Goal: Transaction & Acquisition: Obtain resource

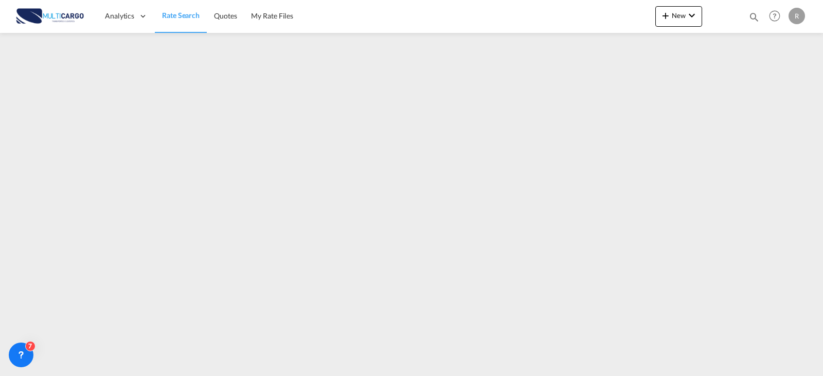
click at [186, 21] on link "Rate Search" at bounding box center [181, 15] width 52 height 33
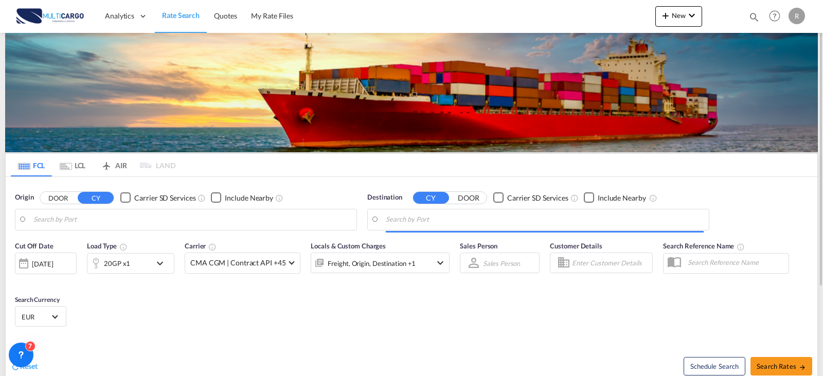
type input "Leixoes, PTLEI"
type input "Gemlik, TRGEM"
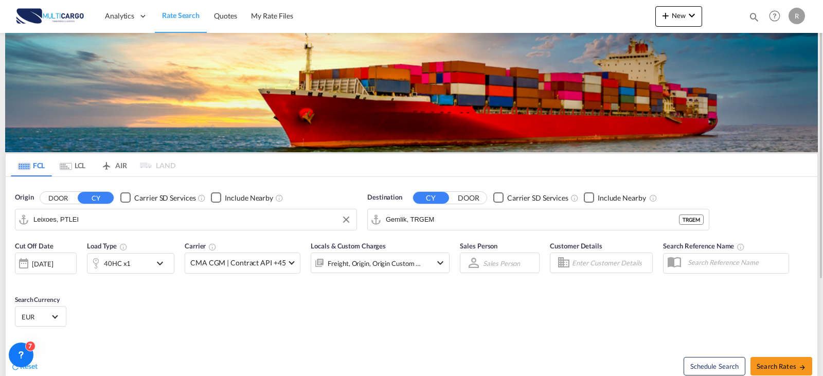
click at [135, 223] on input "Leixoes, PTLEI" at bounding box center [192, 219] width 318 height 15
type input "ç"
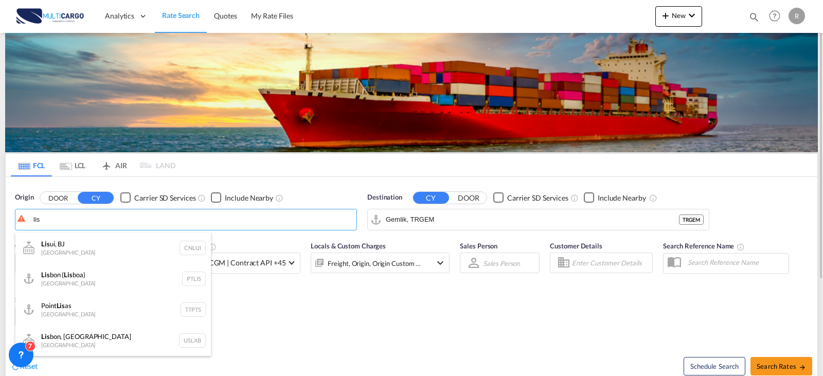
click at [119, 289] on div "Lis bon ( Lis boa) [GEOGRAPHIC_DATA] PTLIS" at bounding box center [112, 278] width 195 height 31
type input "[GEOGRAPHIC_DATA] ([GEOGRAPHIC_DATA]), PTLIS"
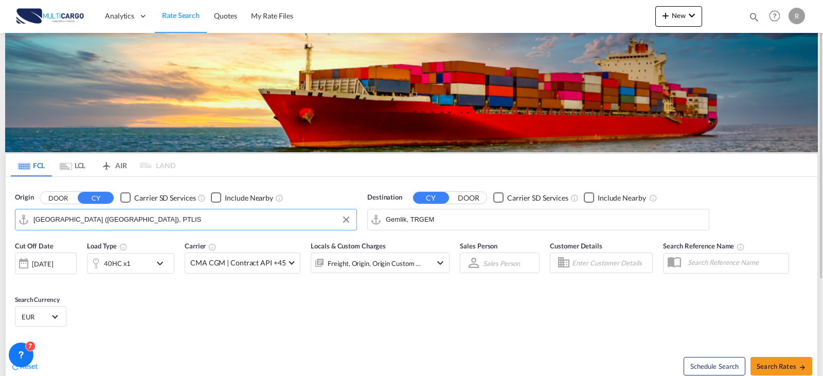
click at [442, 221] on input "Gemlik, TRGEM" at bounding box center [545, 219] width 318 height 15
click at [463, 257] on div "Mundra [GEOGRAPHIC_DATA] INMUN" at bounding box center [465, 247] width 195 height 31
type input "Mundra, INMUN"
click at [796, 367] on span "Search Rates" at bounding box center [781, 366] width 49 height 8
type input "PTLIS to INMUN / [DATE]"
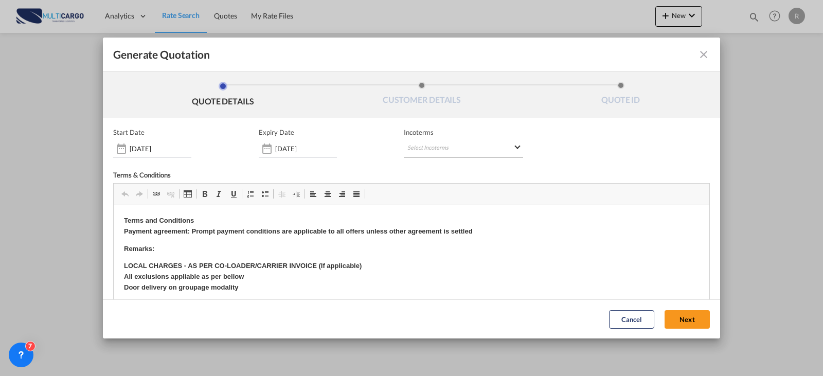
click at [406, 144] on md-select "Select Incoterms CIP - import Carriage and Insurance Paid to FAS - export Free …" at bounding box center [463, 148] width 119 height 19
type md-option "[object Object]"
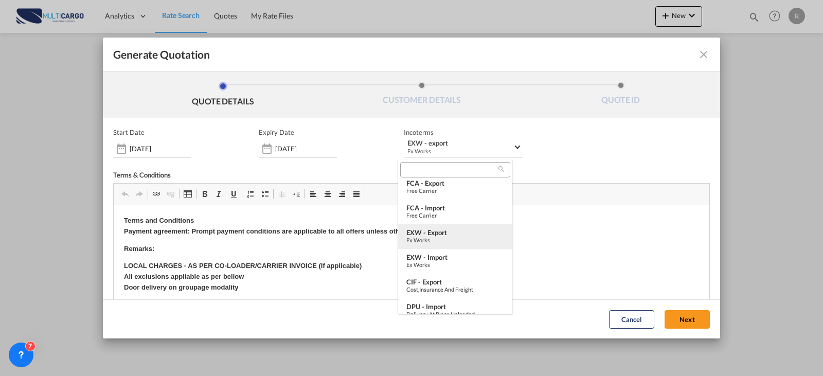
drag, startPoint x: 503, startPoint y: 84, endPoint x: 631, endPoint y: 302, distance: 252.7
click at [442, 232] on div "EXW - export" at bounding box center [455, 232] width 98 height 8
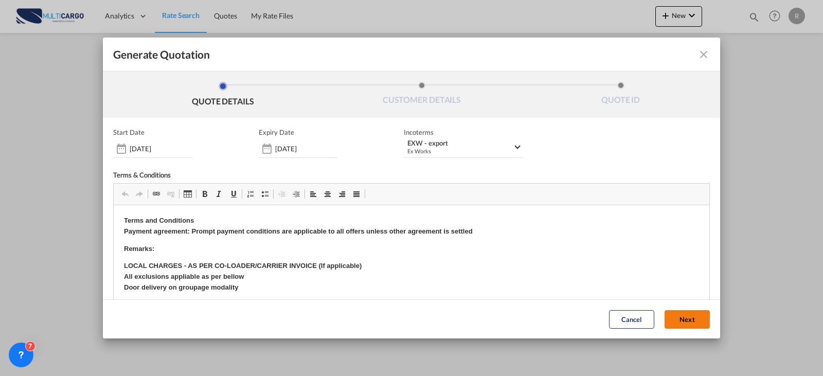
click at [676, 318] on button "Next" at bounding box center [687, 319] width 45 height 19
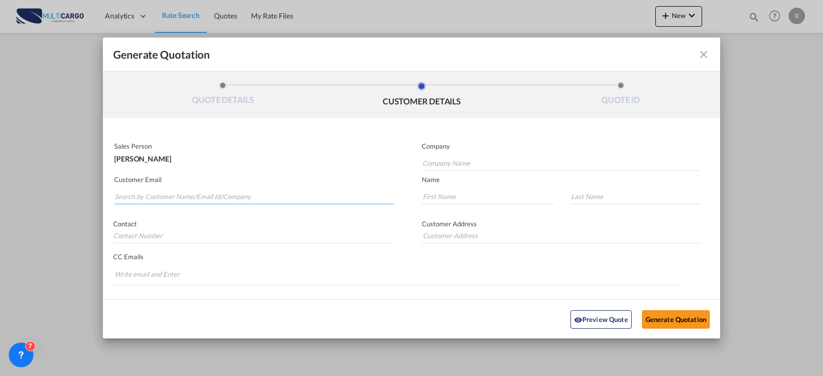
click at [178, 190] on input "Search by Customer Name/Email Id/Company" at bounding box center [254, 196] width 279 height 15
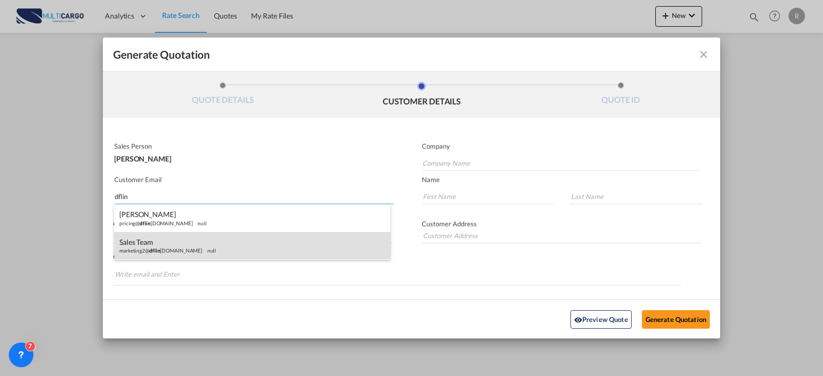
type input "dflin"
click at [212, 241] on div "Sales Team marketing2@ dflin [DOMAIN_NAME] null" at bounding box center [252, 246] width 276 height 28
type input "@[DOMAIN_NAME]"
type input "[EMAIL_ADDRESS][DOMAIN_NAME]"
type input "Sales"
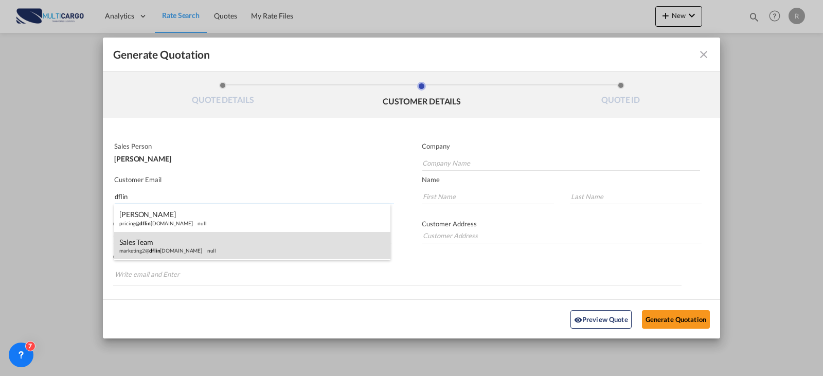
type input "Team"
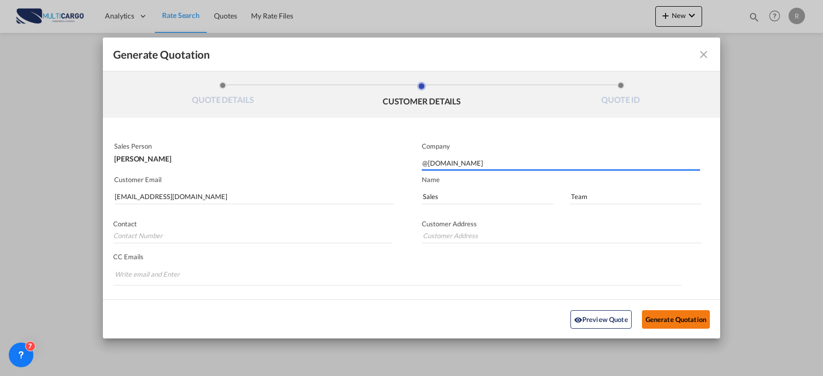
click at [674, 323] on button "Generate Quotation" at bounding box center [676, 319] width 68 height 19
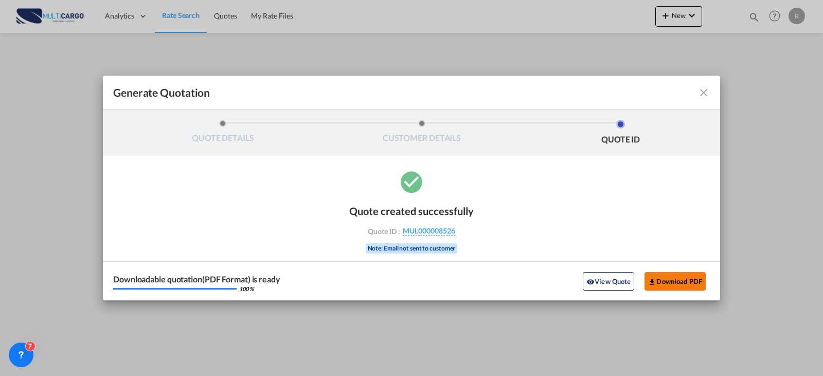
click at [688, 276] on button "Download PDF" at bounding box center [674, 281] width 61 height 19
click at [704, 93] on md-icon "icon-close fg-AAA8AD cursor m-0" at bounding box center [703, 92] width 12 height 12
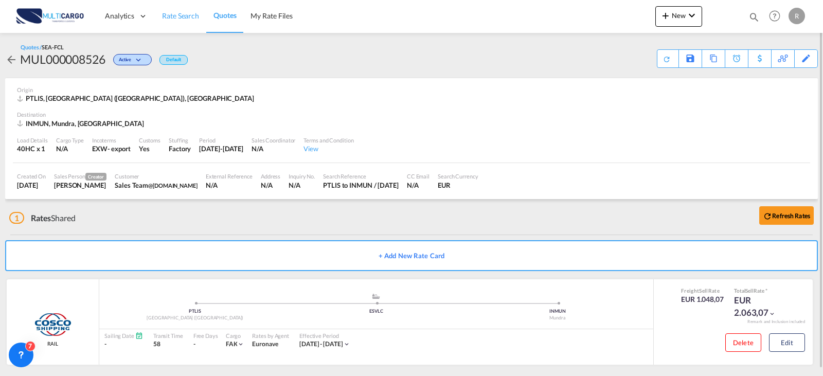
click at [196, 16] on span "Rate Search" at bounding box center [180, 15] width 37 height 9
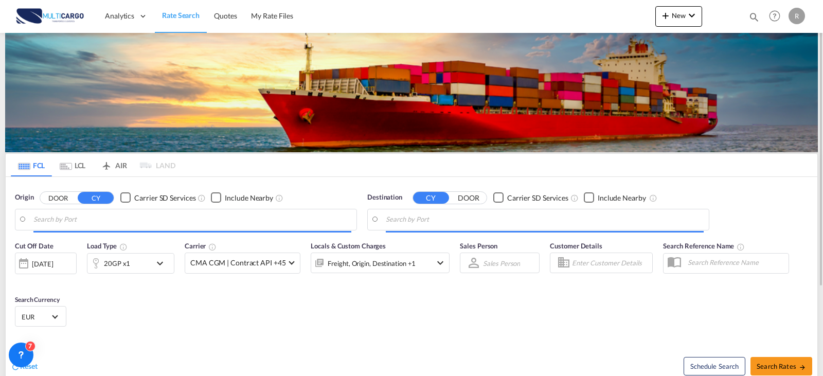
type input "[GEOGRAPHIC_DATA] ([GEOGRAPHIC_DATA]), PTLIS"
type input "Mundra, INMUN"
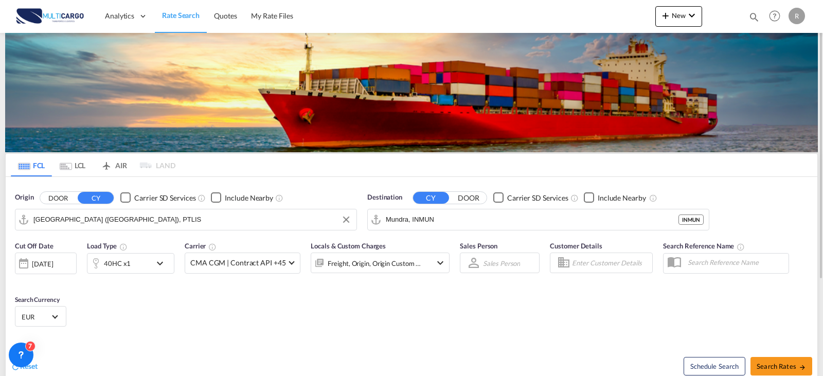
click at [169, 218] on input "[GEOGRAPHIC_DATA] ([GEOGRAPHIC_DATA]), PTLIS" at bounding box center [192, 219] width 318 height 15
click at [124, 240] on div "Leixo es Portugal PTLEI" at bounding box center [112, 247] width 195 height 31
type input "Leixoes, PTLEI"
click at [445, 226] on input "Mundra, INMUN" at bounding box center [545, 219] width 318 height 15
click at [496, 327] on div "Cut Off Date [DATE] [DATE] Load Type 40HC x1 Carrier CMA CGM | Contract API +45…" at bounding box center [412, 286] width 812 height 100
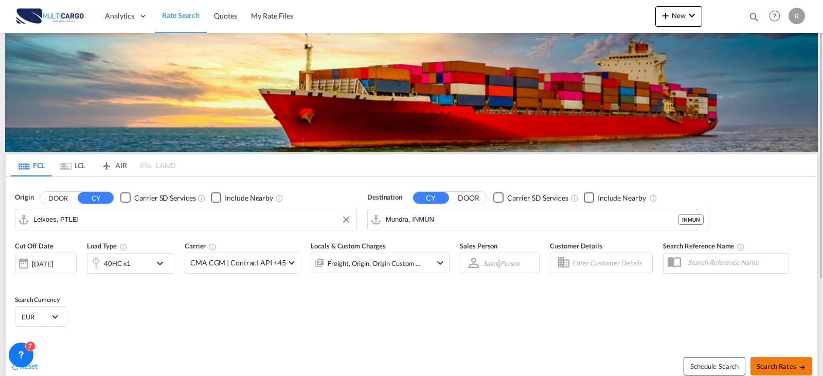
click at [778, 362] on span "Search Rates" at bounding box center [781, 366] width 49 height 8
type input "PTLEI to INMUN / [DATE]"
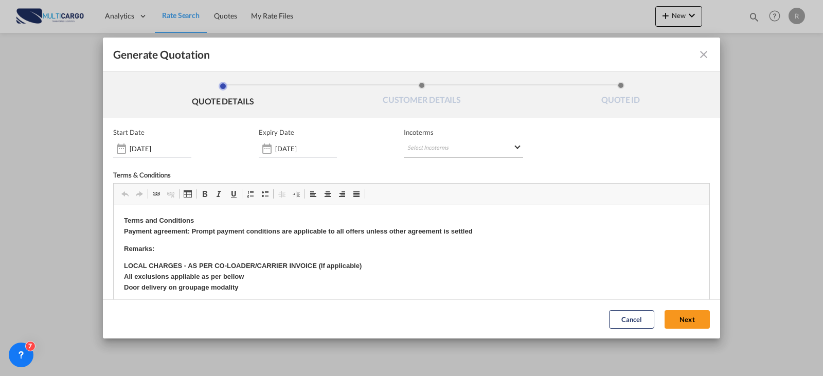
click at [455, 147] on md-select "Select Incoterms CIP - import Carriage and Insurance Paid to FAS - export Free …" at bounding box center [463, 148] width 119 height 19
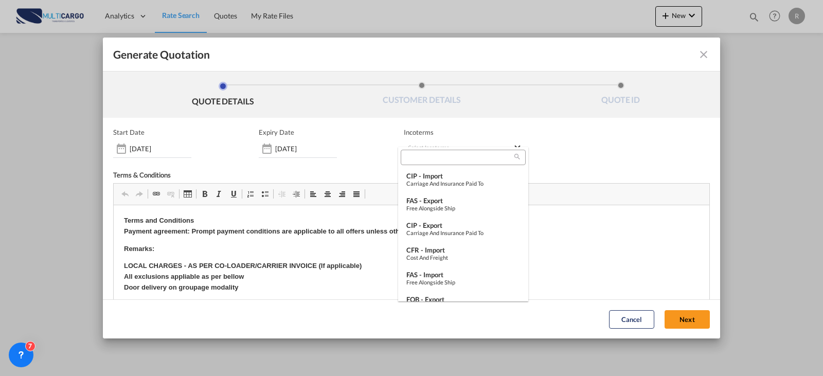
type md-option "[object Object]"
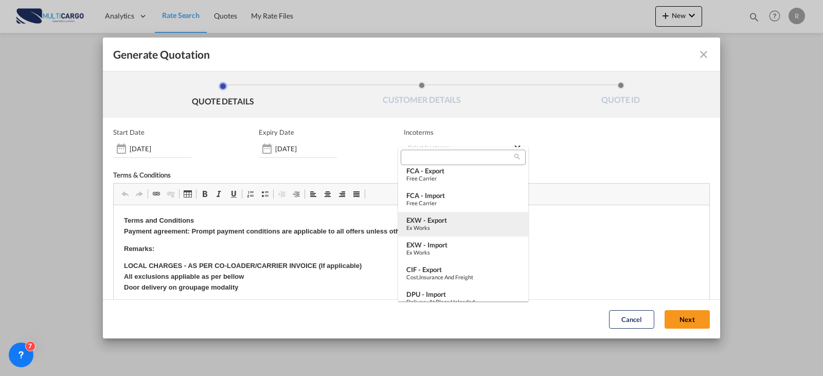
type md-option "[object Object]"
click at [461, 218] on div "EXW - export" at bounding box center [463, 220] width 114 height 8
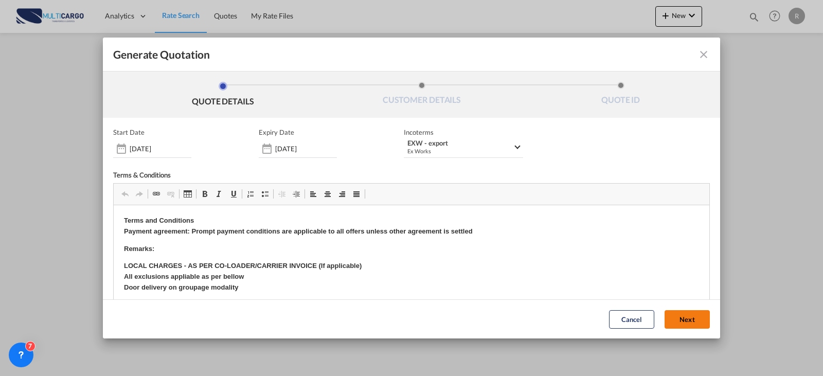
click at [679, 320] on button "Next" at bounding box center [687, 319] width 45 height 19
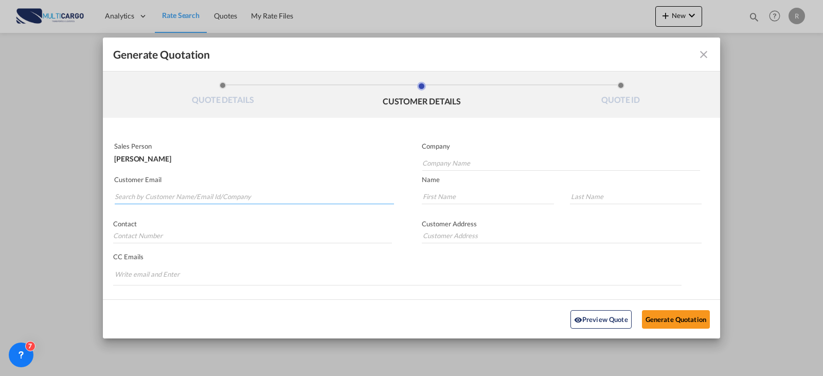
click at [216, 196] on input "Search by Customer Name/Email Id/Company" at bounding box center [254, 196] width 279 height 15
type input "i"
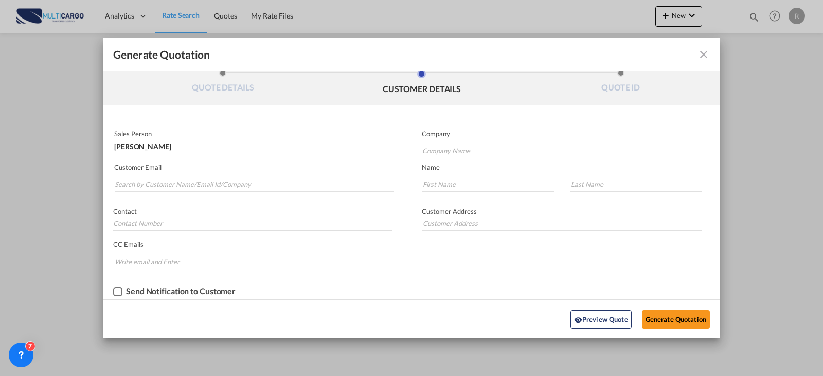
click at [462, 152] on input "Company Name" at bounding box center [561, 150] width 278 height 15
type input "i"
type input "INFINITY"
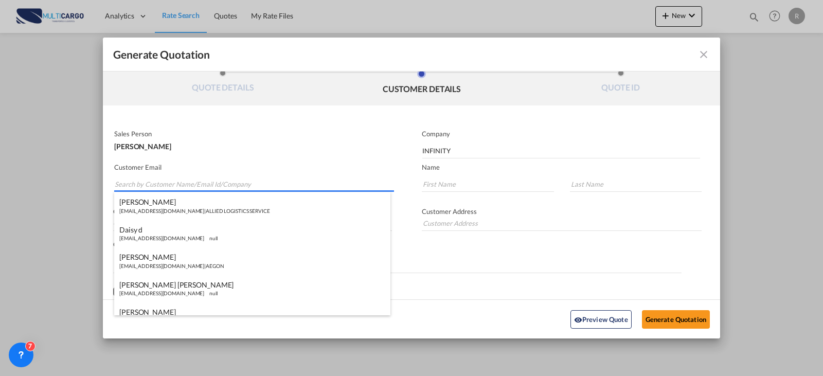
click at [178, 183] on input "Search by Customer Name/Email Id/Company" at bounding box center [254, 183] width 279 height 15
paste input "[PERSON_NAME] <[PERSON_NAME][EMAIL_ADDRESS][DOMAIN_NAME]>"
drag, startPoint x: 170, startPoint y: 187, endPoint x: 76, endPoint y: 185, distance: 93.6
click at [77, 186] on div "Generate Quotation QUOTE DETAILS CUSTOMER DETAILS QUOTE ID Start Date [DATE] Ex…" at bounding box center [411, 188] width 823 height 376
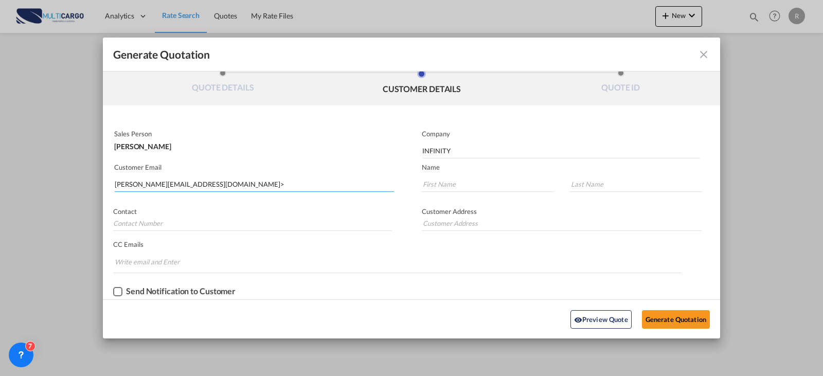
click at [265, 187] on input "[PERSON_NAME][EMAIL_ADDRESS][DOMAIN_NAME]>" at bounding box center [254, 183] width 279 height 15
type input "[PERSON_NAME][EMAIL_ADDRESS][DOMAIN_NAME]"
click at [437, 179] on input "Generate QuotationQUOTE ..." at bounding box center [488, 183] width 132 height 15
drag, startPoint x: 440, startPoint y: 192, endPoint x: 311, endPoint y: 186, distance: 128.7
click at [311, 186] on div "Sales Person [PERSON_NAME] Company INFINITY Customer Email [PERSON_NAME][EMAIL_…" at bounding box center [411, 212] width 617 height 173
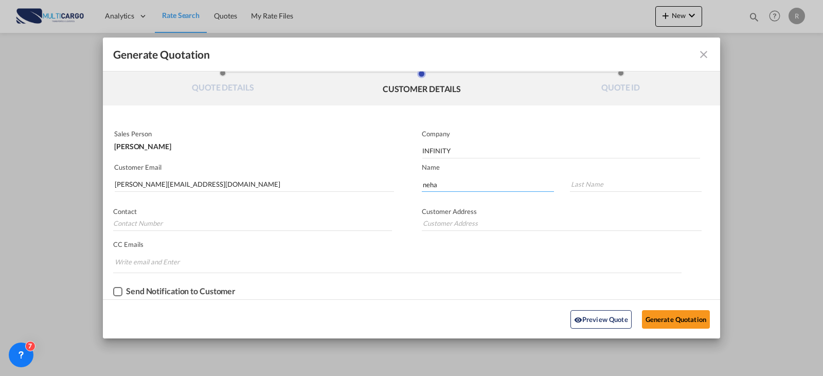
drag, startPoint x: 444, startPoint y: 185, endPoint x: 391, endPoint y: 185, distance: 53.0
click at [396, 186] on div "Sales Person [PERSON_NAME] Company INFINITY Customer Email [PERSON_NAME][EMAIL_…" at bounding box center [411, 212] width 617 height 173
type input "NEHA"
type input "[PERSON_NAME]"
click at [660, 324] on button "Generate Quotation" at bounding box center [676, 319] width 68 height 19
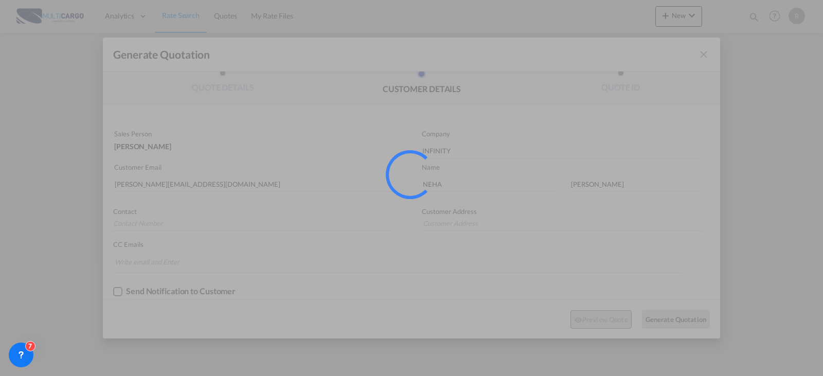
scroll to position [0, 0]
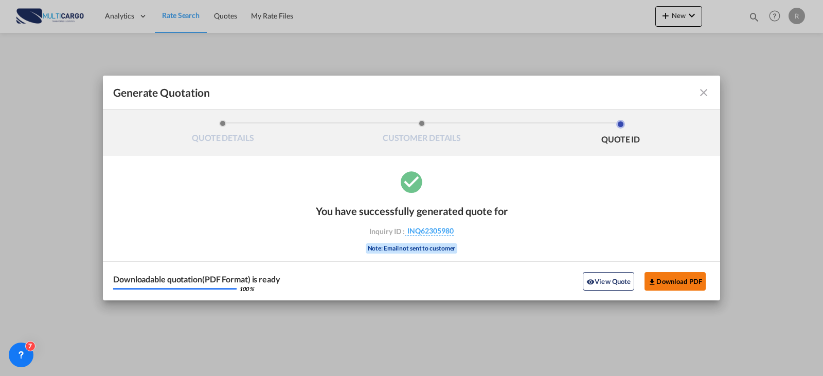
click at [687, 279] on button "Download PDF" at bounding box center [674, 281] width 61 height 19
